Goal: Find specific fact: Find specific fact

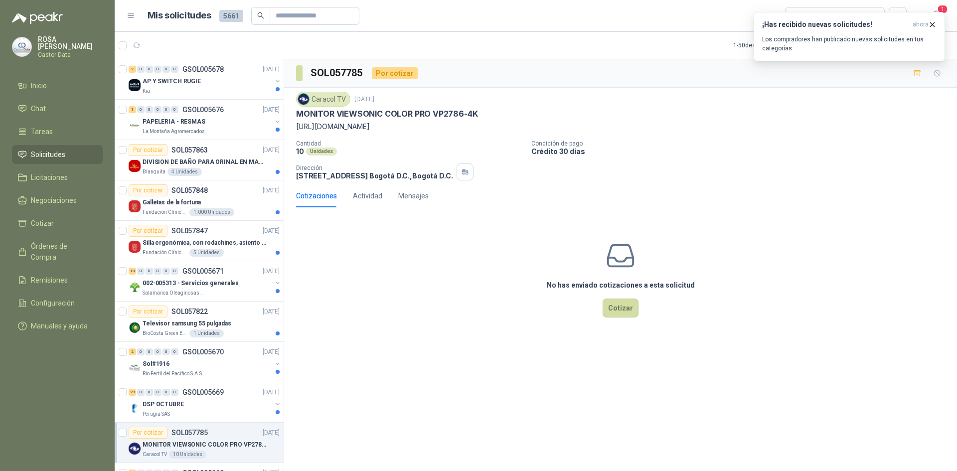
scroll to position [399, 0]
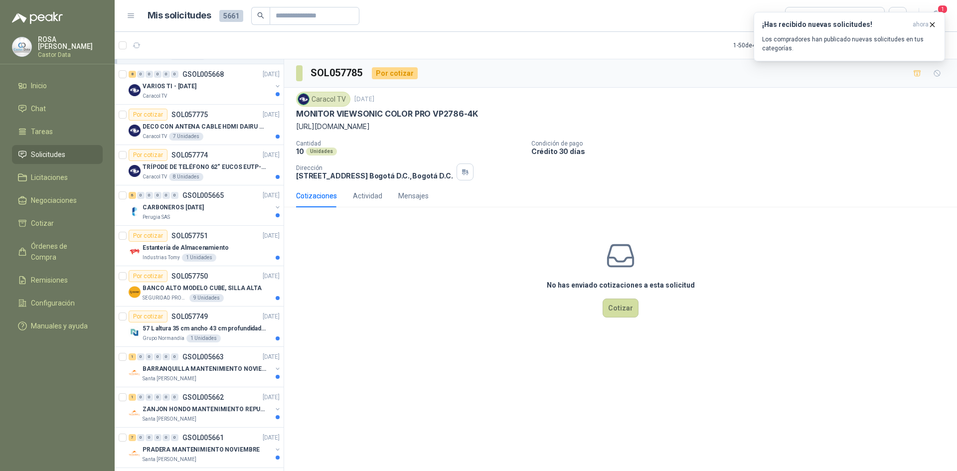
click at [341, 114] on p "MONITOR VIEWSONIC COLOR PRO VP2786-4K" at bounding box center [386, 114] width 181 height 10
copy p "VIEWSONIC"
click at [442, 112] on p "MONITOR VIEWSONIC COLOR PRO VP2786-4K" at bounding box center [386, 114] width 181 height 10
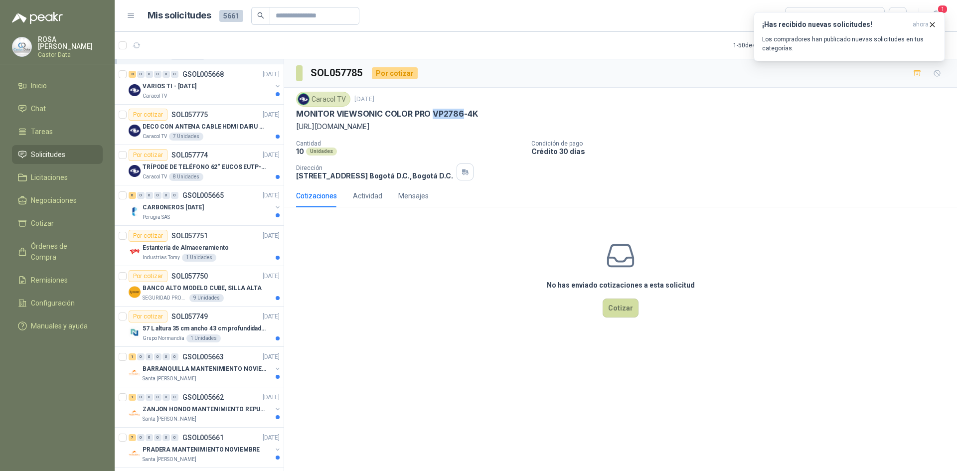
copy p "VP2786"
click at [357, 114] on p "MONITOR VIEWSONIC COLOR PRO VP2786-4K" at bounding box center [386, 114] width 181 height 10
copy p "VIEWSONIC"
click at [348, 110] on p "MONITOR VIEWSONIC COLOR PRO VP2786-4K" at bounding box center [386, 114] width 181 height 10
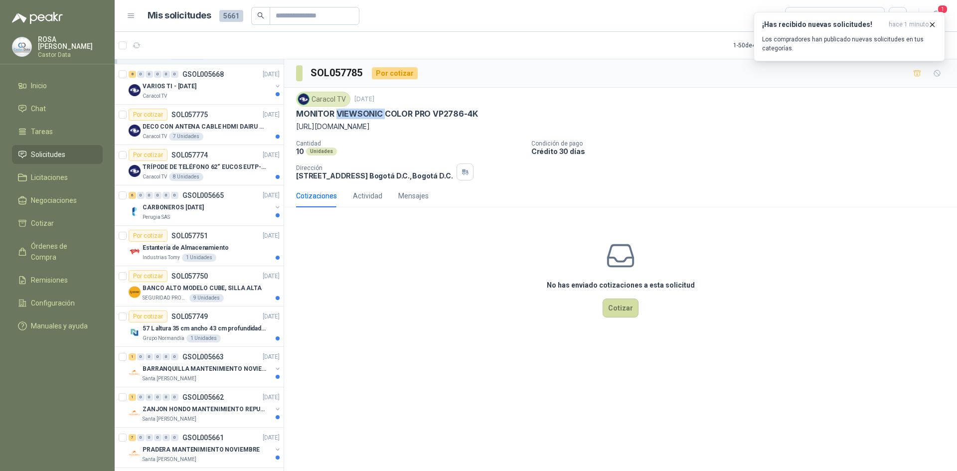
click at [348, 110] on p "MONITOR VIEWSONIC COLOR PRO VP2786-4K" at bounding box center [386, 114] width 181 height 10
drag, startPoint x: 297, startPoint y: 114, endPoint x: 380, endPoint y: 109, distance: 82.3
click at [380, 109] on p "MONITOR VIEWSONIC COLOR PRO VP2786-4K" at bounding box center [386, 114] width 181 height 10
copy p "MONITOR VIEWSONIC"
click at [367, 113] on p "MONITOR VIEWSONIC COLOR PRO VP2786-4K" at bounding box center [386, 114] width 181 height 10
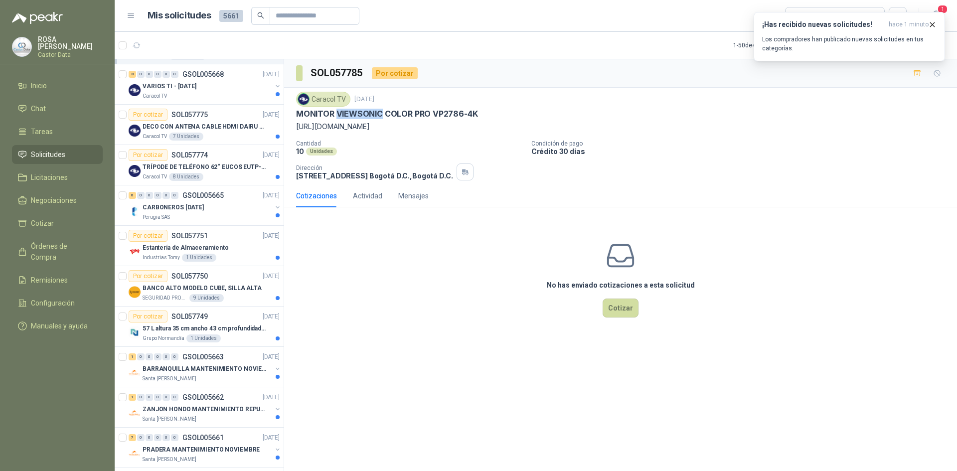
drag, startPoint x: 336, startPoint y: 113, endPoint x: 381, endPoint y: 115, distance: 44.4
click at [381, 115] on p "MONITOR VIEWSONIC COLOR PRO VP2786-4K" at bounding box center [386, 114] width 181 height 10
copy p "VIEWSONIC"
click at [400, 108] on div "Caracol TV [DATE] MONITOR VIEWSONIC COLOR PRO VP2786-4K [URL][DOMAIN_NAME]" at bounding box center [620, 112] width 649 height 40
drag, startPoint x: 297, startPoint y: 115, endPoint x: 492, endPoint y: 109, distance: 195.4
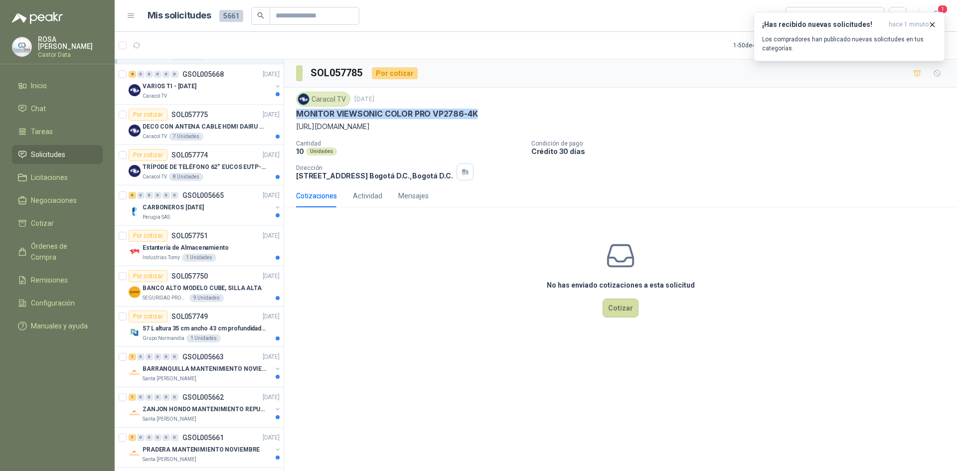
click at [492, 109] on div "MONITOR VIEWSONIC COLOR PRO VP2786-4K" at bounding box center [620, 114] width 649 height 10
copy p "MONITOR VIEWSONIC COLOR PRO VP2786-4K"
